Goal: Transaction & Acquisition: Obtain resource

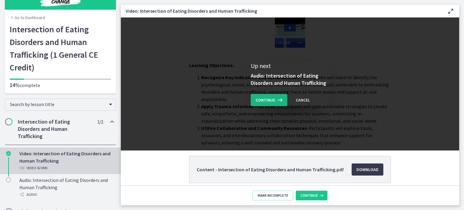
click at [265, 106] on button "Continue" at bounding box center [269, 100] width 37 height 12
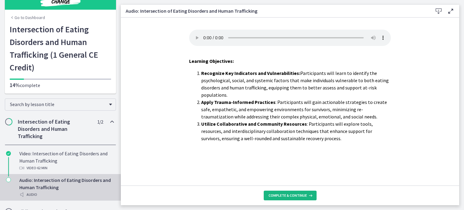
click at [278, 194] on span "Complete & continue" at bounding box center [288, 195] width 38 height 5
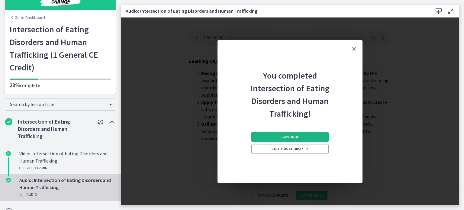
click at [274, 138] on button "Continue" at bounding box center [290, 137] width 77 height 10
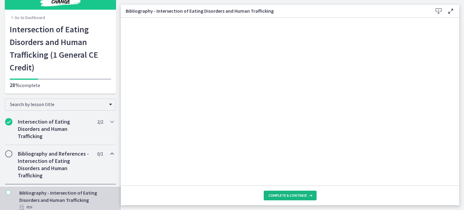
click at [285, 195] on span "Complete & continue" at bounding box center [288, 195] width 38 height 5
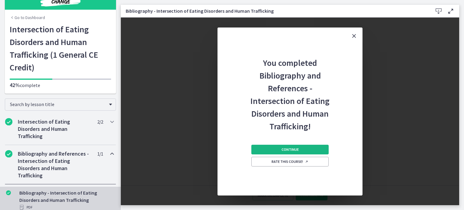
click at [272, 151] on button "Continue" at bounding box center [290, 150] width 77 height 10
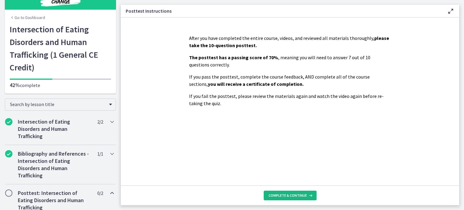
click at [295, 194] on span "Complete & continue" at bounding box center [288, 195] width 38 height 5
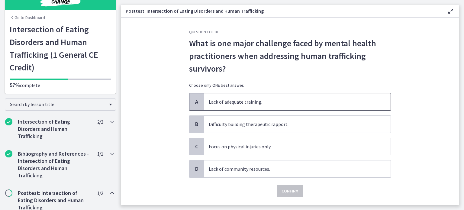
click at [270, 106] on span "Lack of adequate training." at bounding box center [297, 101] width 187 height 17
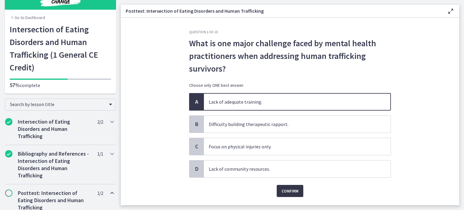
click at [282, 189] on span "Confirm" at bounding box center [290, 190] width 17 height 7
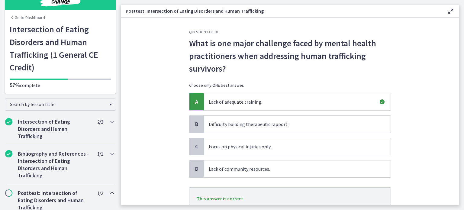
scroll to position [47, 0]
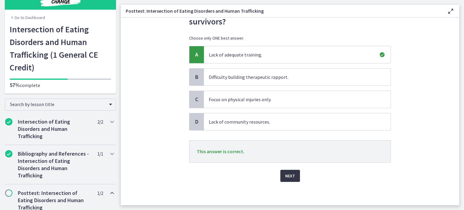
click at [286, 179] on button "Next" at bounding box center [291, 176] width 20 height 12
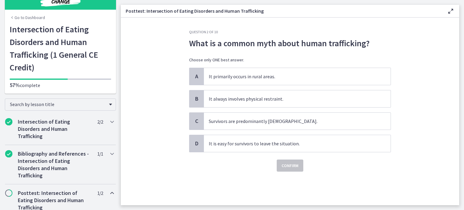
scroll to position [0, 0]
click at [260, 99] on span "It always involves physical restraint." at bounding box center [297, 98] width 187 height 17
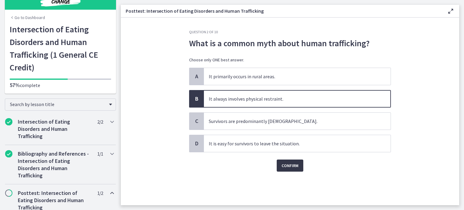
click at [292, 164] on span "Confirm" at bounding box center [290, 165] width 17 height 7
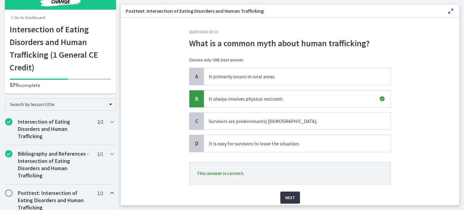
click at [289, 197] on span "Next" at bounding box center [290, 197] width 10 height 7
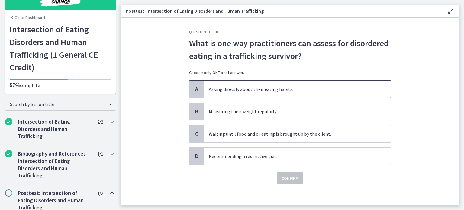
click at [263, 92] on span "Asking directly about their eating habits." at bounding box center [297, 89] width 187 height 17
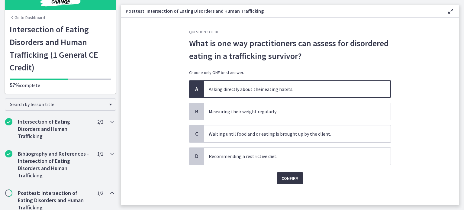
click at [284, 175] on span "Confirm" at bounding box center [290, 178] width 17 height 7
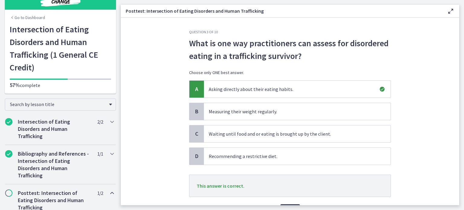
scroll to position [34, 0]
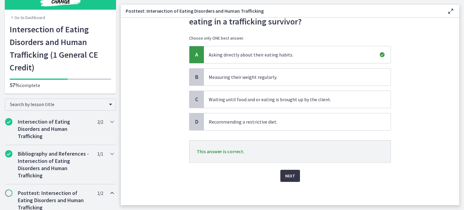
click at [286, 174] on span "Next" at bounding box center [290, 175] width 10 height 7
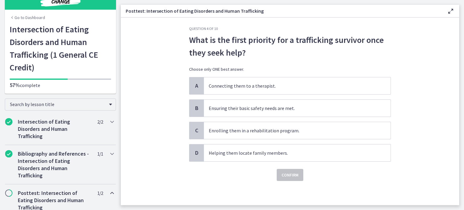
scroll to position [0, 0]
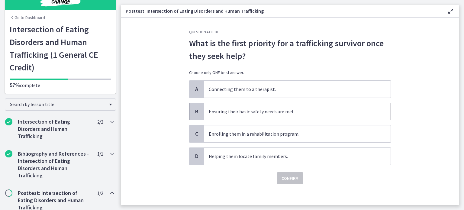
click at [226, 109] on span "Ensuring their basic safety needs are met." at bounding box center [297, 111] width 187 height 17
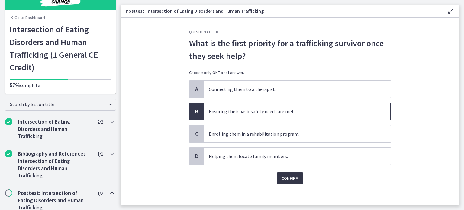
click at [287, 181] on span "Confirm" at bounding box center [290, 178] width 17 height 7
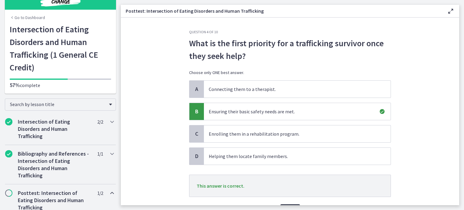
scroll to position [34, 0]
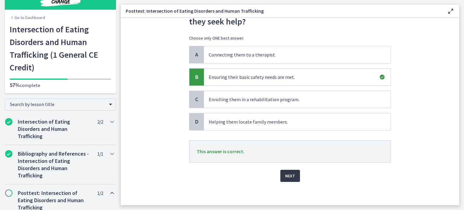
click at [288, 179] on button "Next" at bounding box center [291, 176] width 20 height 12
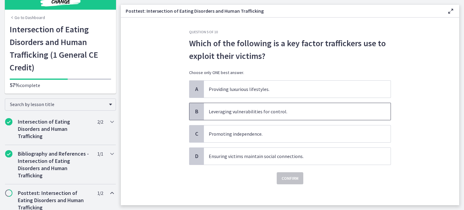
click at [227, 110] on span "Leveraging vulnerabilities for control." at bounding box center [297, 111] width 187 height 17
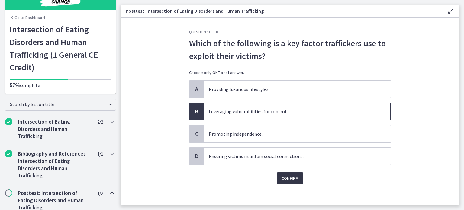
click at [284, 175] on span "Confirm" at bounding box center [290, 178] width 17 height 7
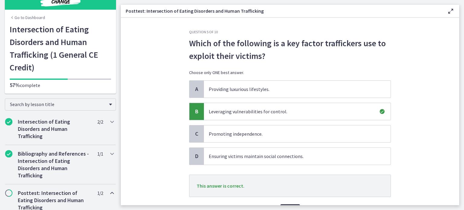
scroll to position [34, 0]
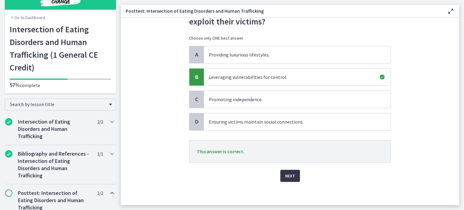
click at [286, 176] on span "Next" at bounding box center [290, 175] width 10 height 7
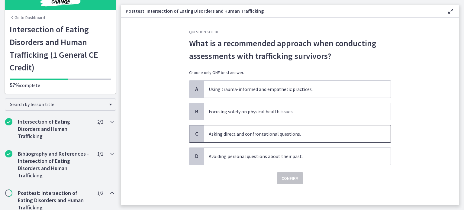
click at [232, 139] on span "Asking direct and confrontational questions." at bounding box center [297, 133] width 187 height 17
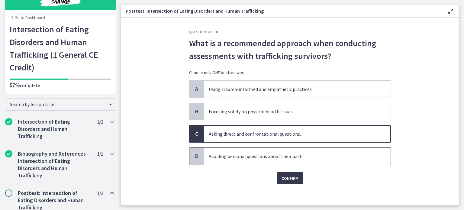
click at [246, 161] on span "Avoiding personal questions about their past." at bounding box center [297, 156] width 187 height 17
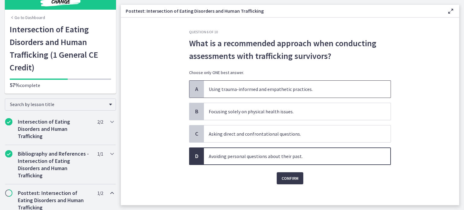
click at [241, 88] on span "Using trauma-informed and empathetic practices." at bounding box center [297, 89] width 187 height 17
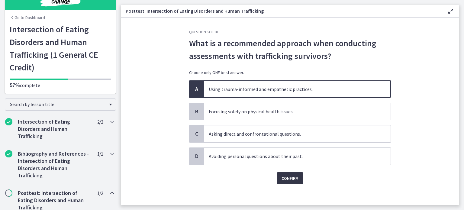
click at [282, 179] on span "Confirm" at bounding box center [290, 178] width 17 height 7
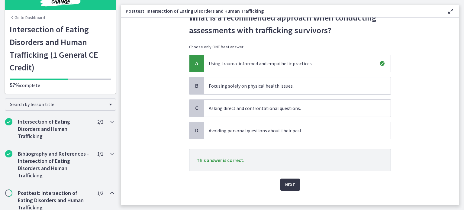
scroll to position [26, 0]
click at [285, 180] on span "Next" at bounding box center [290, 183] width 10 height 7
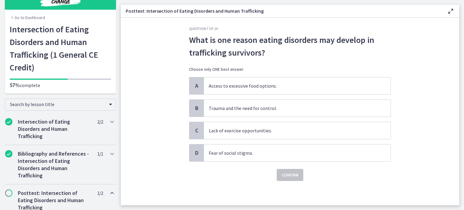
scroll to position [0, 0]
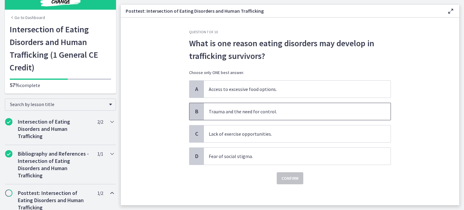
click at [217, 113] on span "Trauma and the need for control." at bounding box center [297, 111] width 187 height 17
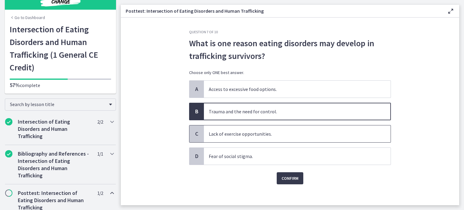
click at [226, 137] on span "Lack of exercise opportunities." at bounding box center [297, 133] width 187 height 17
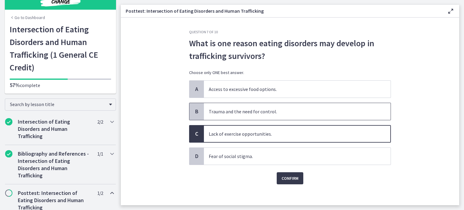
click at [232, 109] on span "Trauma and the need for control." at bounding box center [297, 111] width 187 height 17
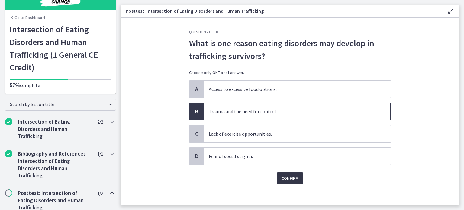
click at [287, 177] on span "Confirm" at bounding box center [290, 178] width 17 height 7
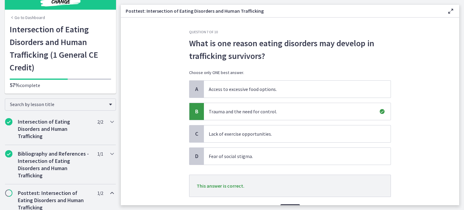
scroll to position [5, 0]
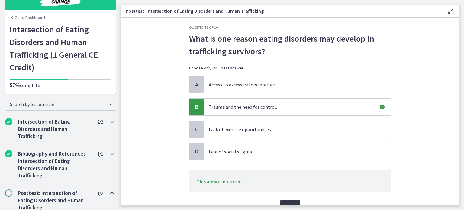
click at [285, 200] on button "Next" at bounding box center [291, 206] width 20 height 12
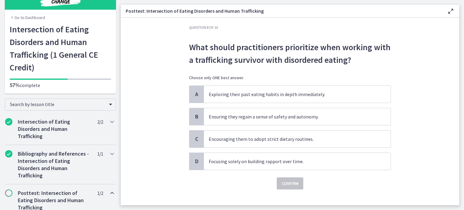
scroll to position [0, 0]
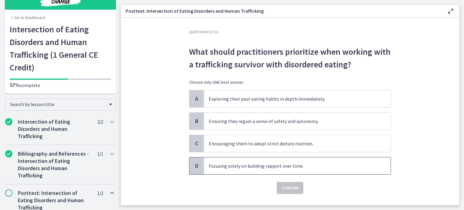
click at [233, 161] on span "Focusing solely on building rapport over time." at bounding box center [297, 166] width 187 height 17
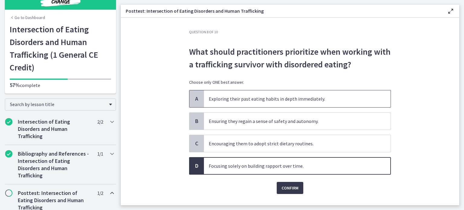
click at [258, 102] on span "Exploring their past eating habits in depth immediately." at bounding box center [297, 98] width 187 height 17
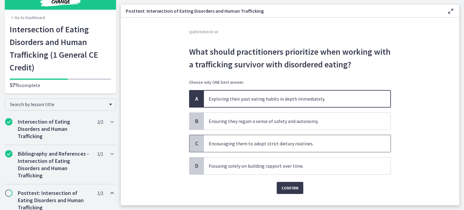
click at [232, 142] on p "Encouraging them to adopt strict dietary routines." at bounding box center [291, 143] width 165 height 7
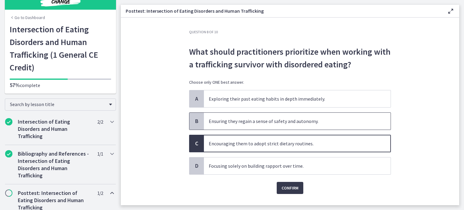
click at [257, 125] on span "Ensuring they regain a sense of safety and autonomy." at bounding box center [297, 121] width 187 height 17
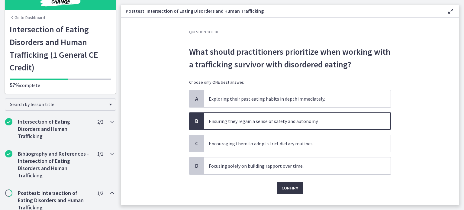
click at [288, 187] on span "Confirm" at bounding box center [290, 187] width 17 height 7
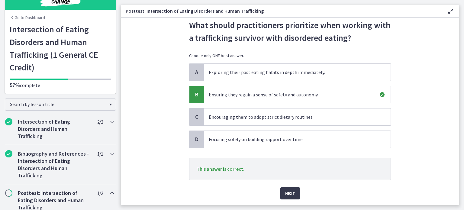
scroll to position [28, 0]
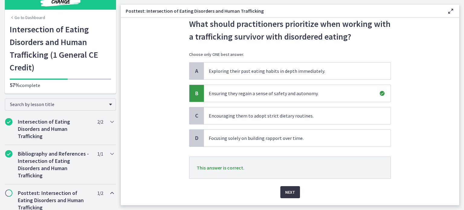
click at [287, 191] on span "Next" at bounding box center [290, 192] width 10 height 7
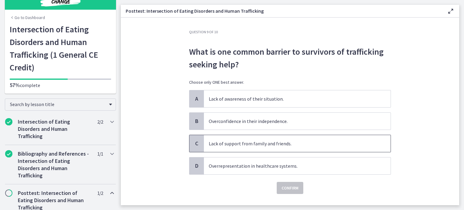
drag, startPoint x: 244, startPoint y: 145, endPoint x: 224, endPoint y: 145, distance: 19.3
click at [224, 145] on p "Lack of support from family and friends." at bounding box center [291, 143] width 165 height 7
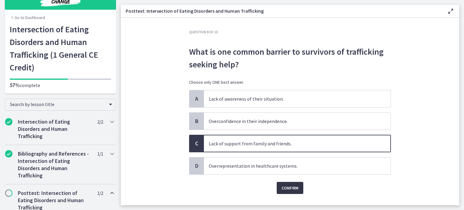
click at [289, 185] on span "Confirm" at bounding box center [290, 187] width 17 height 7
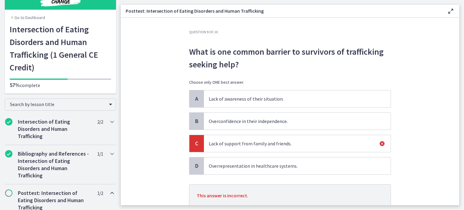
scroll to position [22, 0]
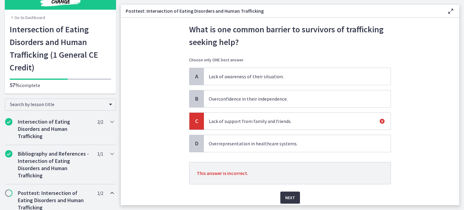
click at [292, 194] on span "Next" at bounding box center [290, 197] width 10 height 7
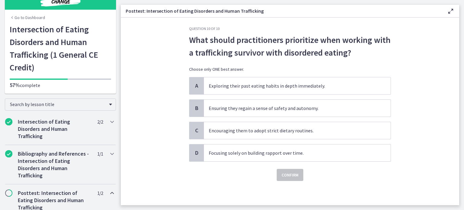
scroll to position [0, 0]
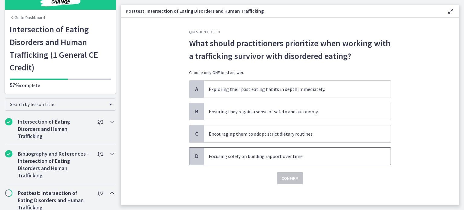
click at [211, 159] on span "Focusing solely on building rapport over time." at bounding box center [297, 156] width 187 height 17
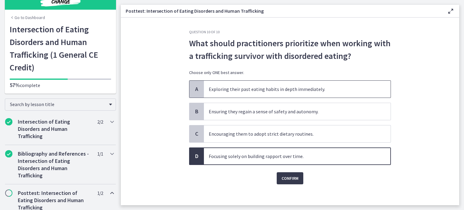
click at [218, 93] on span "Exploring their past eating habits in depth immediately." at bounding box center [297, 89] width 187 height 17
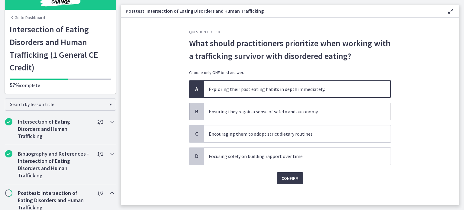
click at [232, 114] on span "Ensuring they regain a sense of safety and autonomy." at bounding box center [297, 111] width 187 height 17
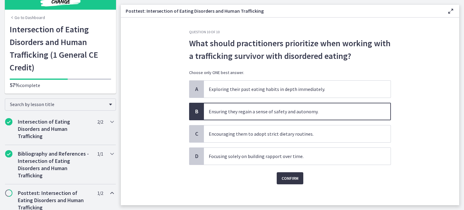
click at [286, 177] on span "Confirm" at bounding box center [290, 178] width 17 height 7
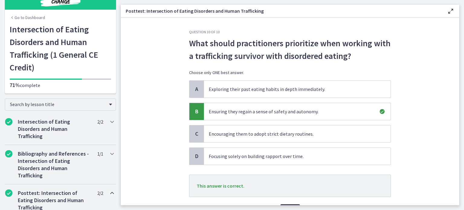
scroll to position [34, 0]
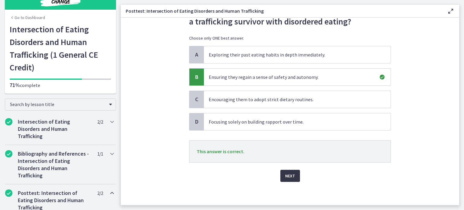
click at [292, 176] on span "Next" at bounding box center [290, 175] width 10 height 7
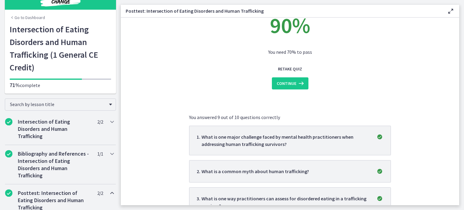
scroll to position [0, 0]
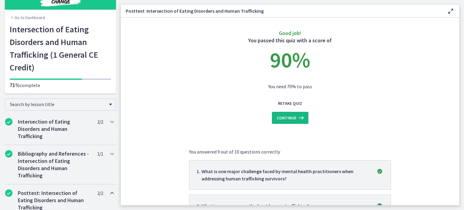
click at [287, 118] on span "Continue" at bounding box center [287, 117] width 20 height 7
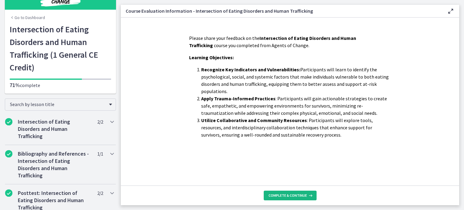
click at [285, 194] on span "Complete & continue" at bounding box center [288, 195] width 38 height 5
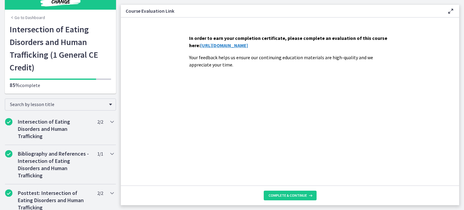
click at [242, 46] on link "https://forms.gle/9Cgs1fgkpuUJVpoS7" at bounding box center [224, 45] width 48 height 6
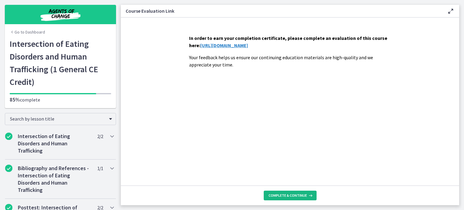
click at [275, 197] on span "Complete & continue" at bounding box center [288, 195] width 38 height 5
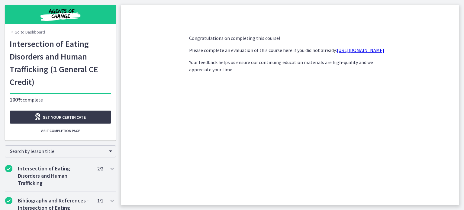
click at [27, 33] on link "Go to Dashboard" at bounding box center [27, 32] width 35 height 6
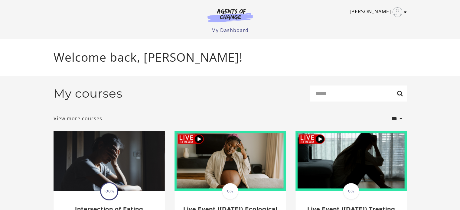
click at [380, 14] on link "[PERSON_NAME]" at bounding box center [376, 12] width 54 height 10
click at [368, 21] on link "My Account" at bounding box center [381, 22] width 53 height 10
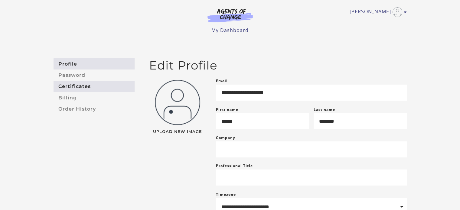
click at [80, 87] on link "Certificates" at bounding box center [94, 86] width 81 height 11
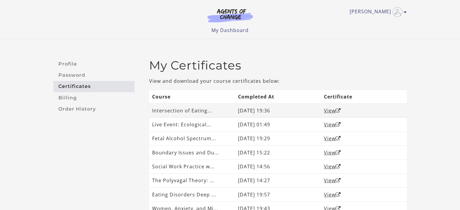
click at [322, 110] on td "View" at bounding box center [364, 111] width 86 height 14
click at [334, 110] on link "View" at bounding box center [332, 110] width 17 height 7
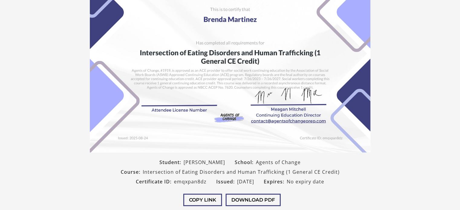
scroll to position [123, 0]
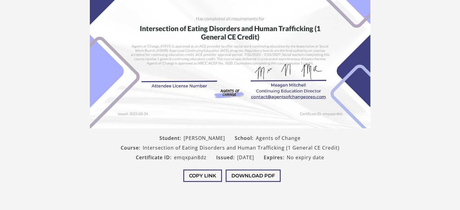
click at [144, 148] on div "Course: Intersection of Eating Disorders and Human Trafficking (1 General CE Cr…" at bounding box center [230, 148] width 229 height 10
drag, startPoint x: 145, startPoint y: 148, endPoint x: 184, endPoint y: 150, distance: 39.4
click at [184, 150] on span "Intersection of Eating Disorders and Human Trafficking (1 General CE Credit)" at bounding box center [241, 147] width 197 height 7
drag, startPoint x: 283, startPoint y: 149, endPoint x: 142, endPoint y: 149, distance: 140.6
click at [142, 149] on div "Course: Intersection of Eating Disorders and Human Trafficking (1 General CE Cr…" at bounding box center [230, 148] width 229 height 10
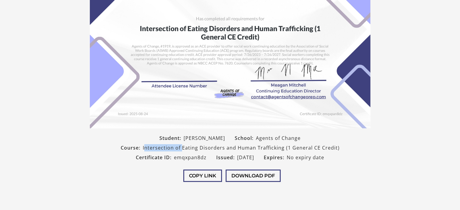
copy div "Intersection of Eating Disorders and Human Trafficking"
click at [252, 177] on button "Download PDF" at bounding box center [253, 176] width 55 height 12
click at [252, 172] on button "Download PDF" at bounding box center [253, 176] width 55 height 12
